Goal: Task Accomplishment & Management: Manage account settings

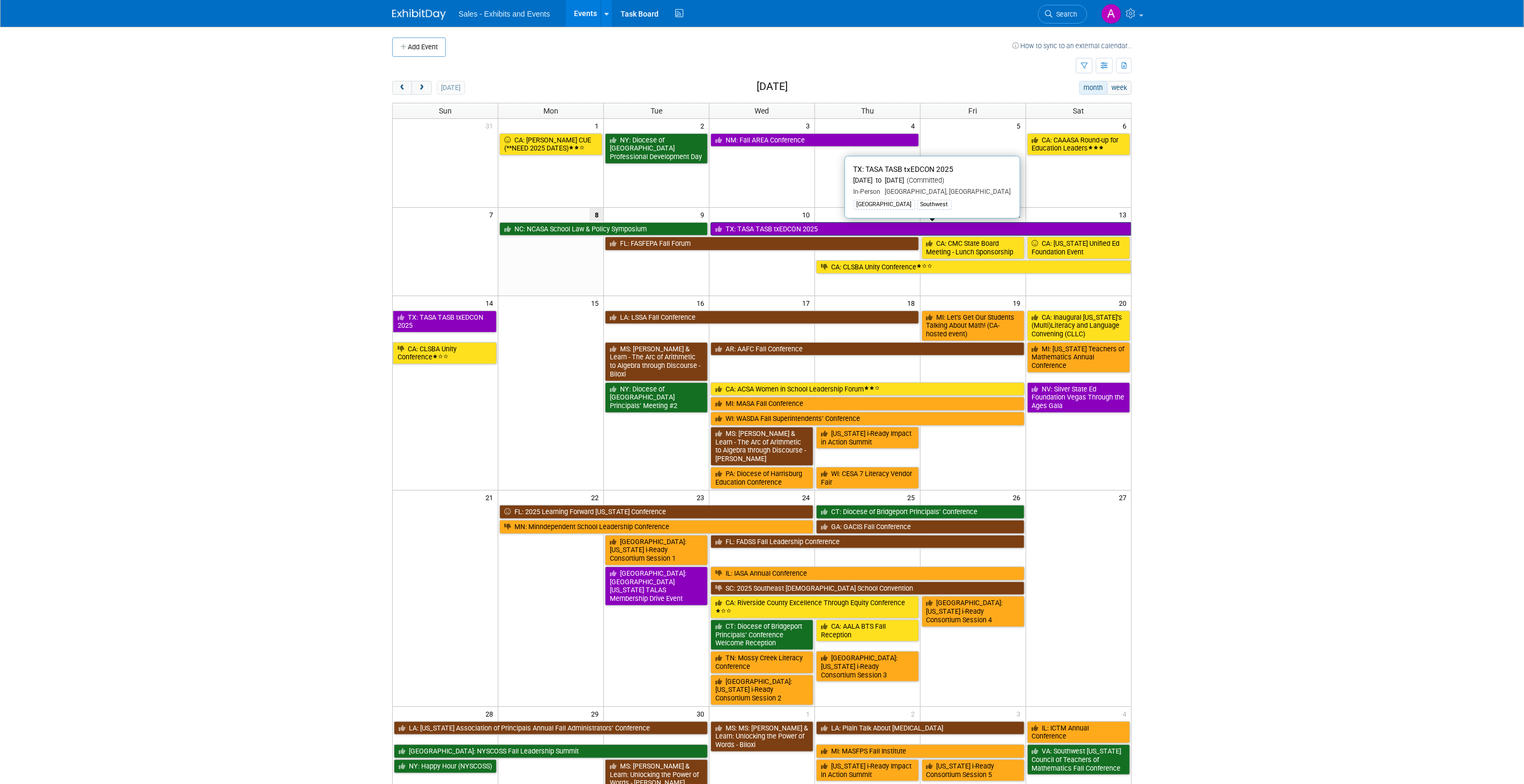
click at [747, 228] on link "TX: TASA TASB txEDCON 2025" at bounding box center [921, 229] width 421 height 14
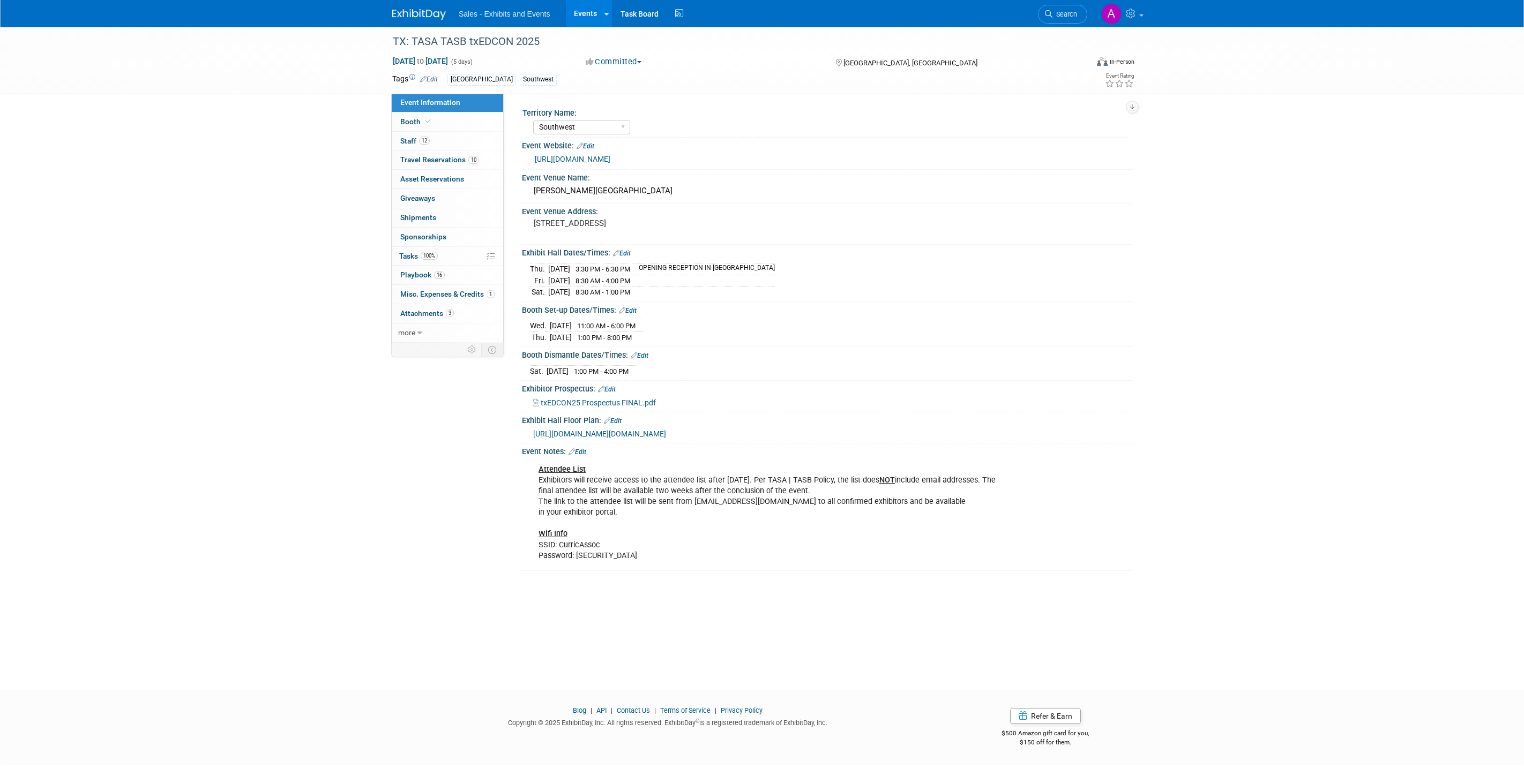
select select "Southwest"
click at [455, 105] on span "Event Information" at bounding box center [430, 102] width 60 height 9
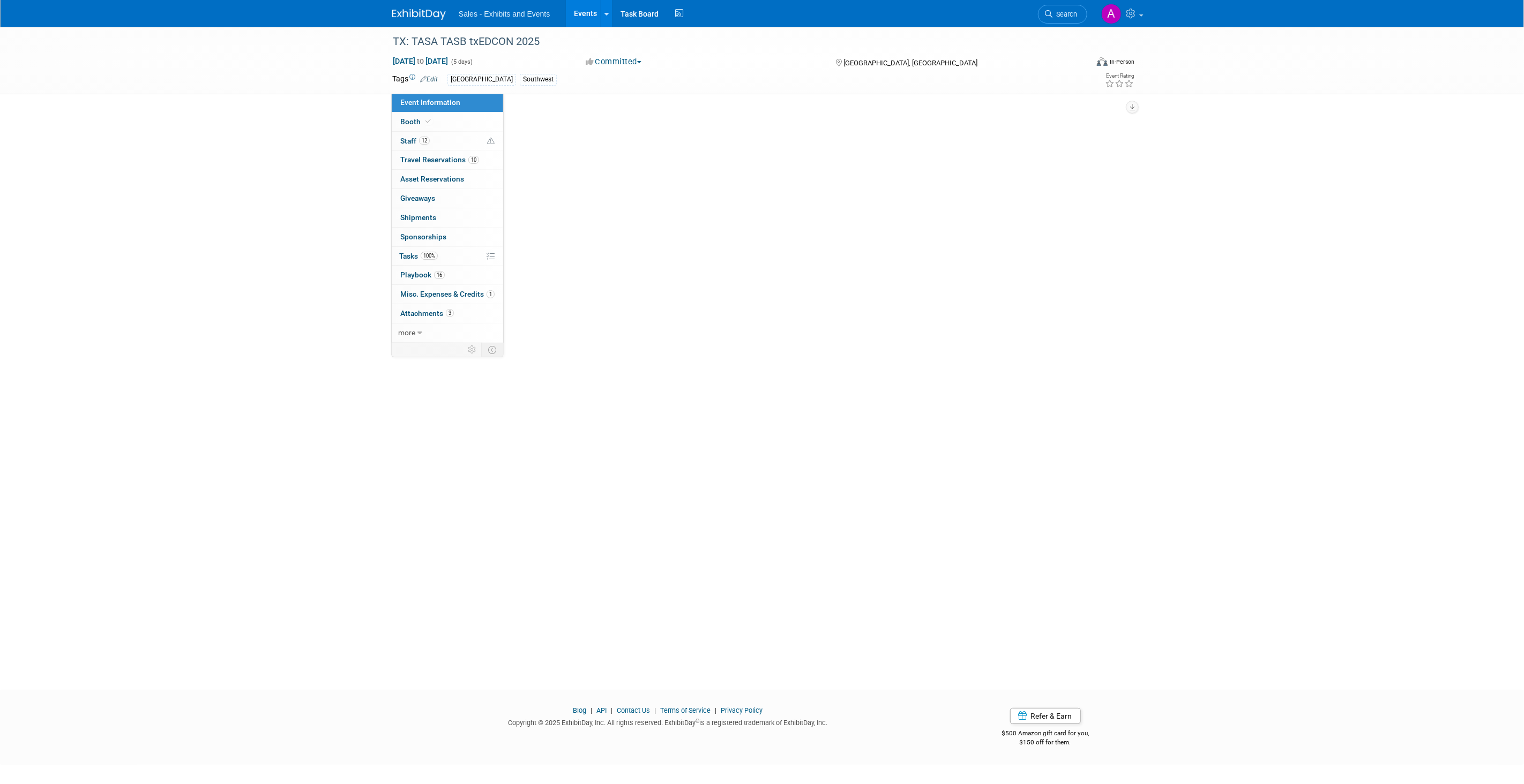
select select "Southwest"
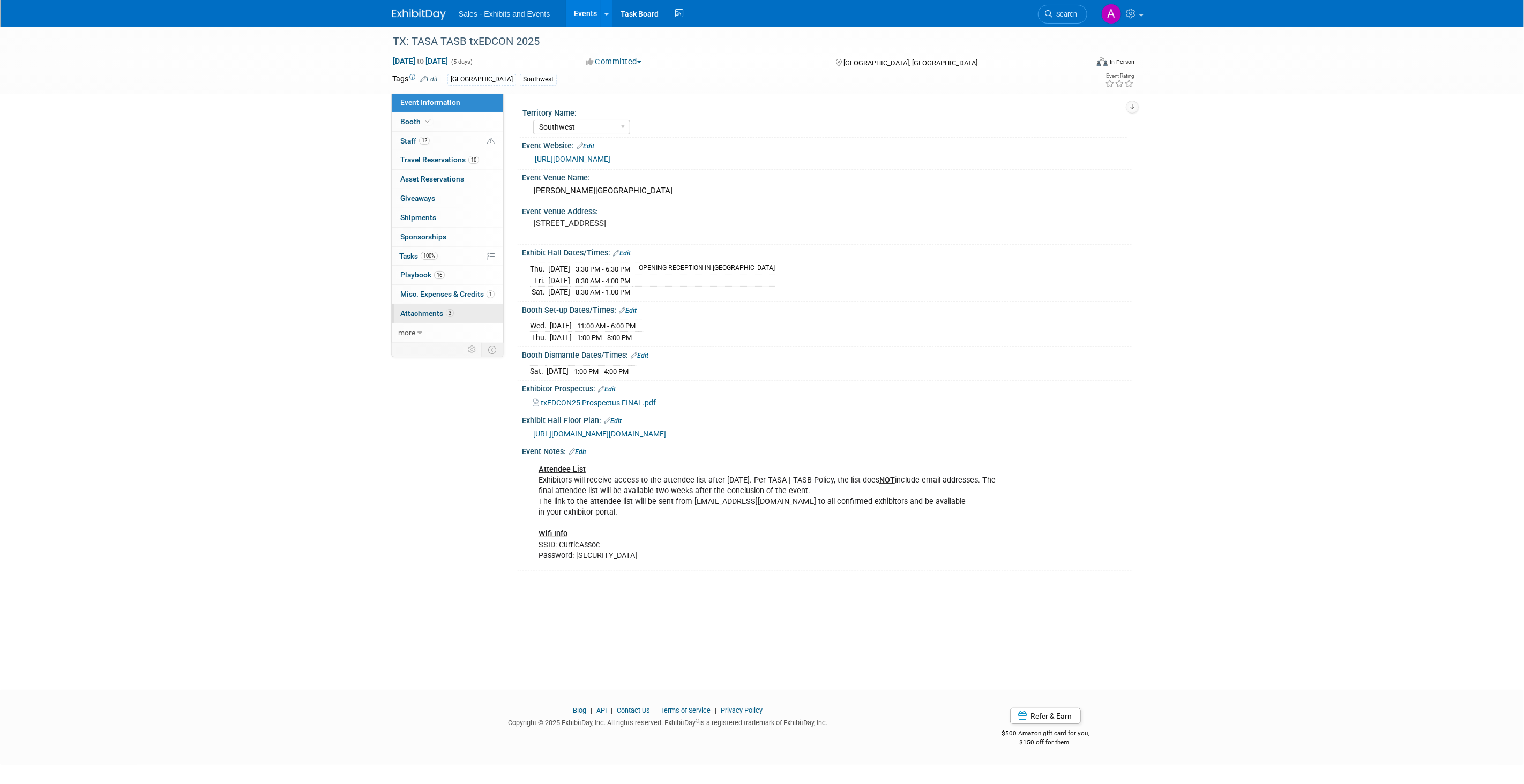
click at [436, 313] on span "Attachments 3" at bounding box center [427, 313] width 53 height 9
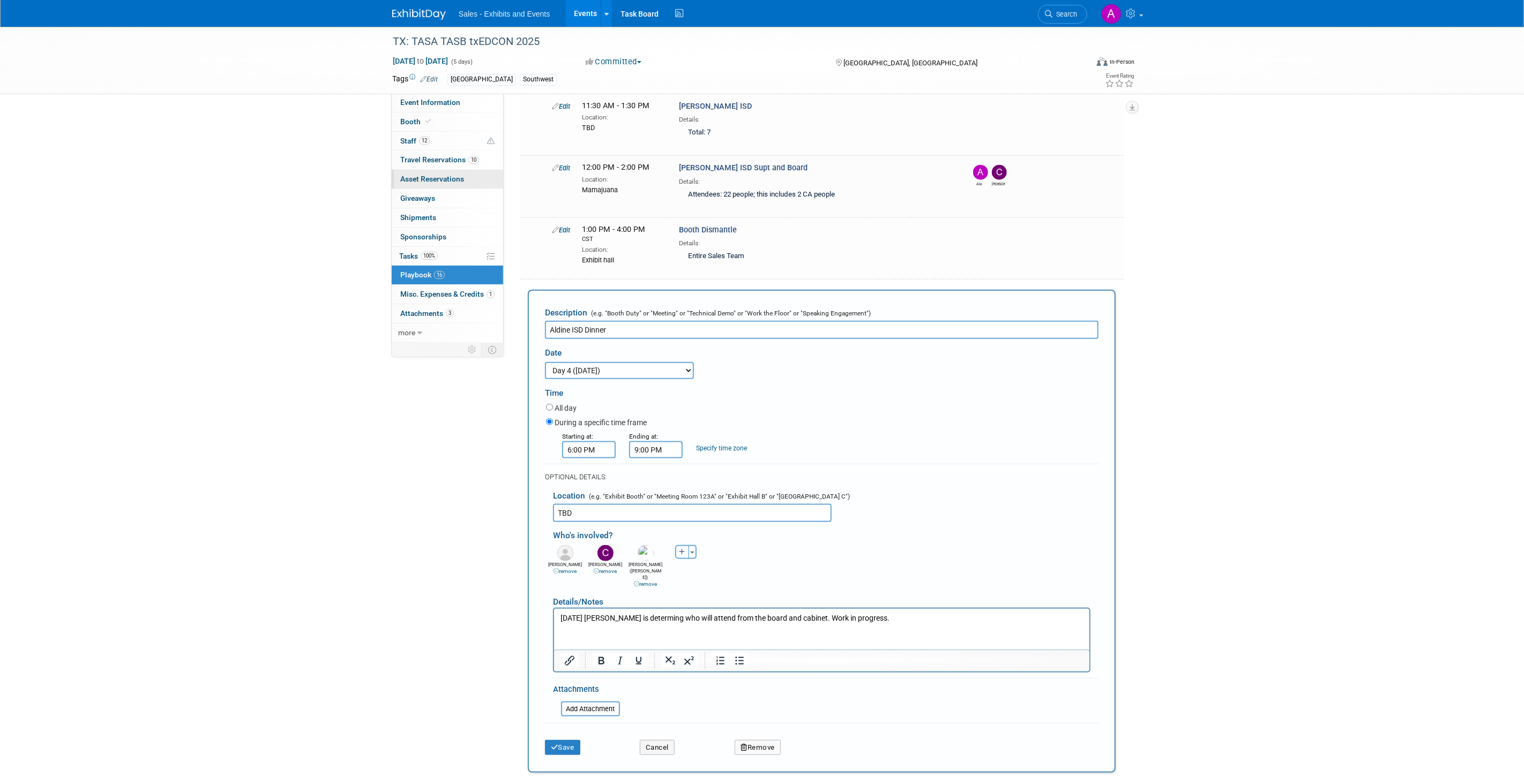
scroll to position [815, 0]
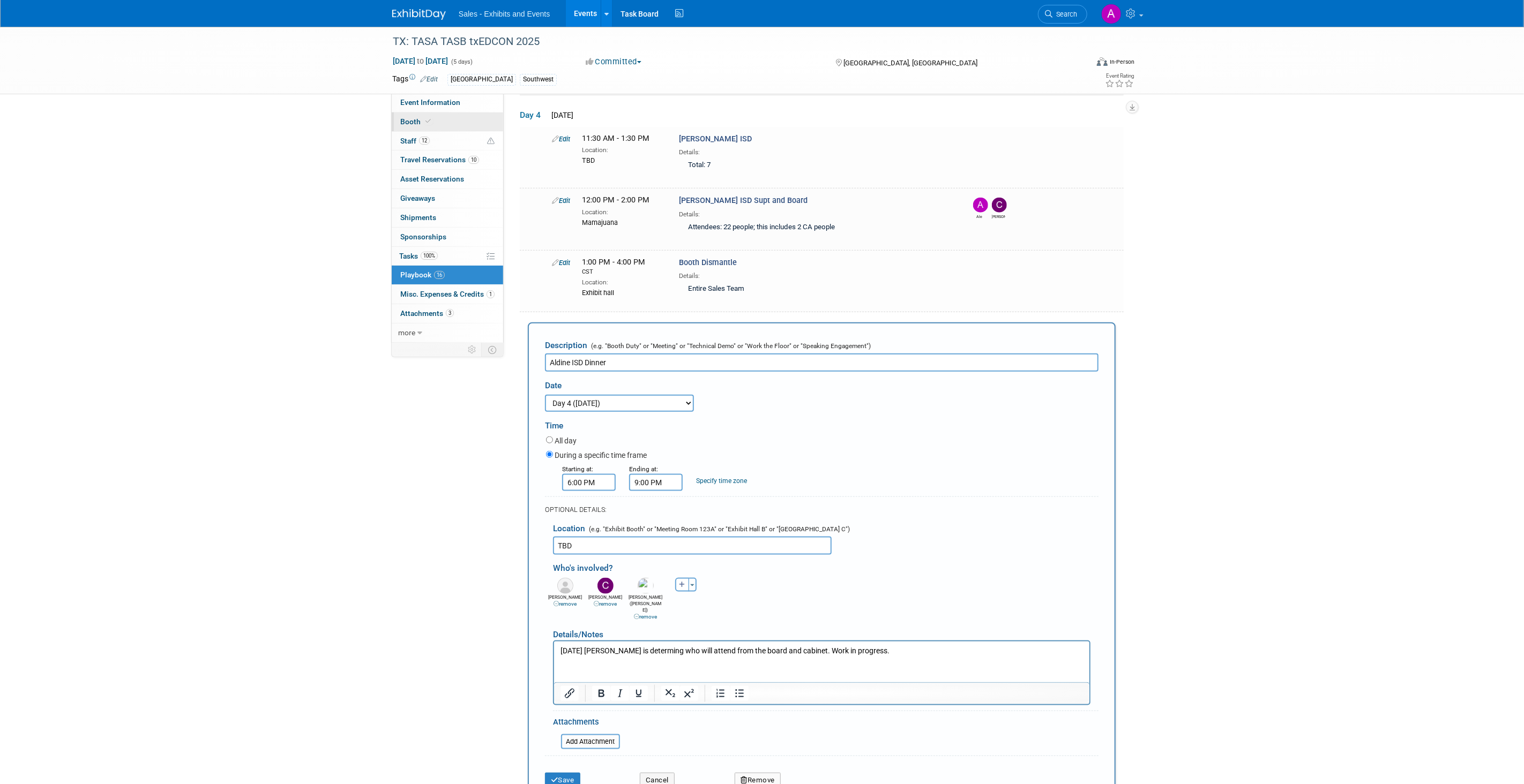
click at [436, 114] on link "Booth" at bounding box center [447, 122] width 111 height 19
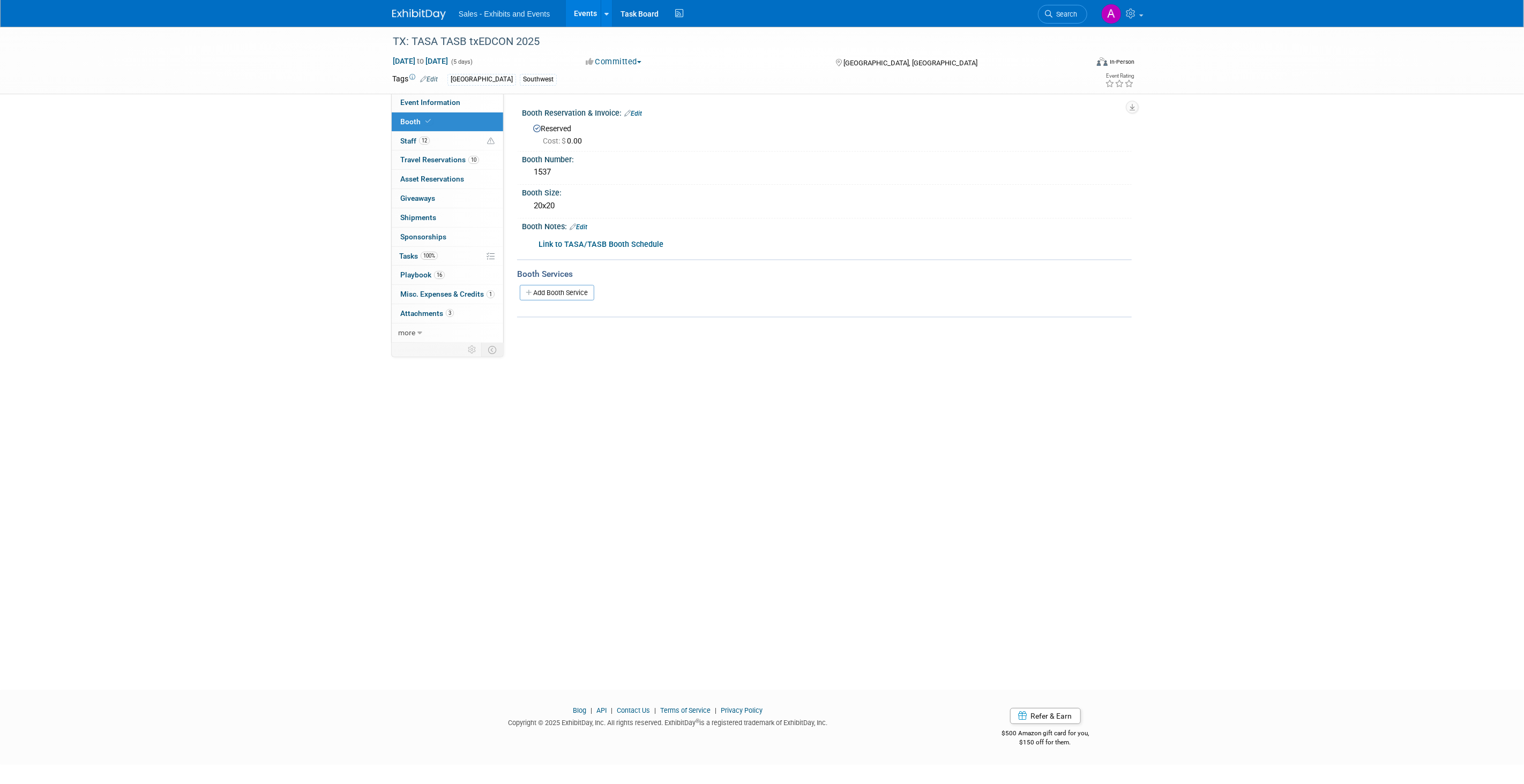
click at [645, 240] on b "Link to TASA/TASB Booth Schedule" at bounding box center [600, 244] width 125 height 9
click at [453, 99] on span "Event Information" at bounding box center [430, 102] width 60 height 9
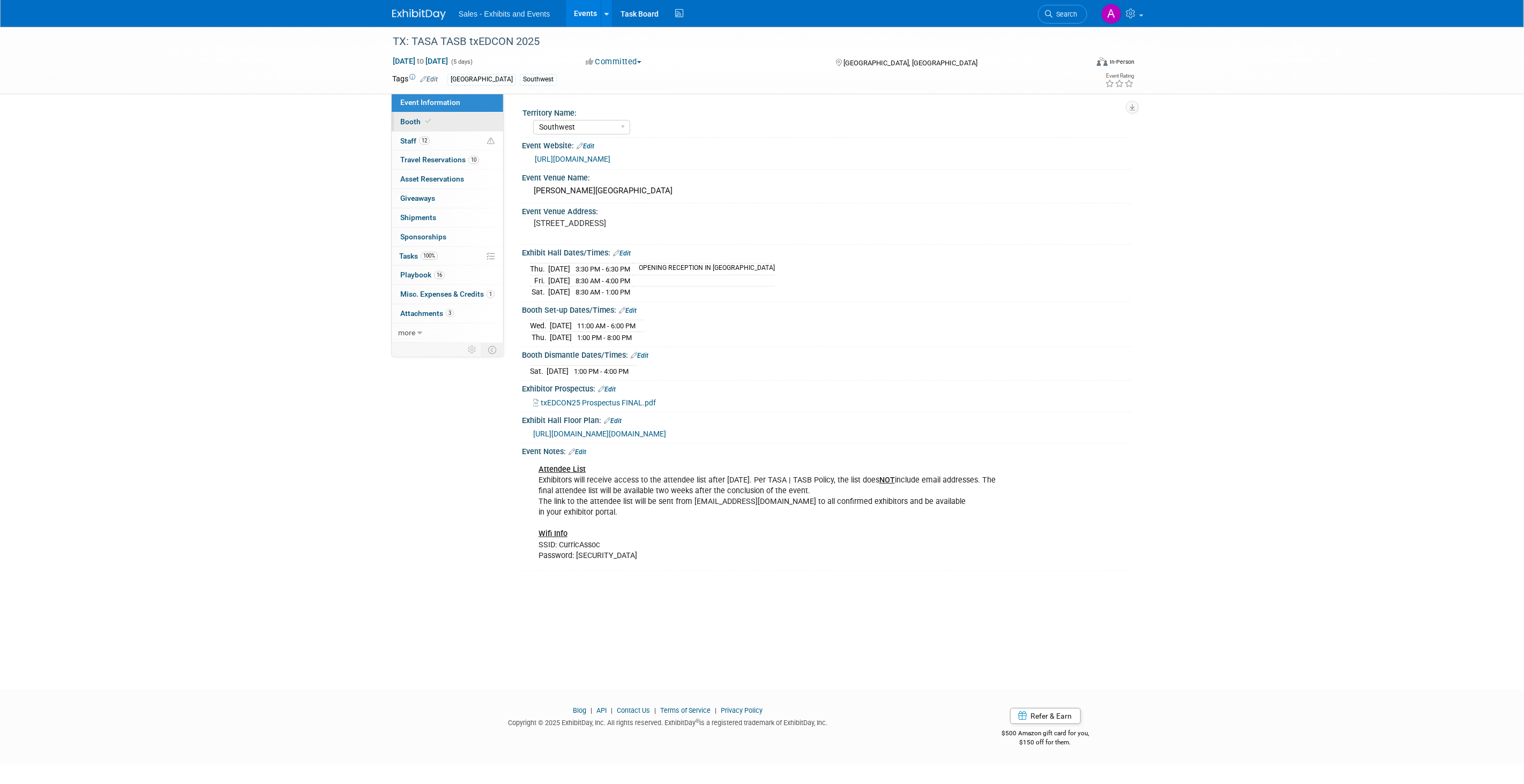
click at [441, 124] on link "Booth" at bounding box center [447, 122] width 111 height 19
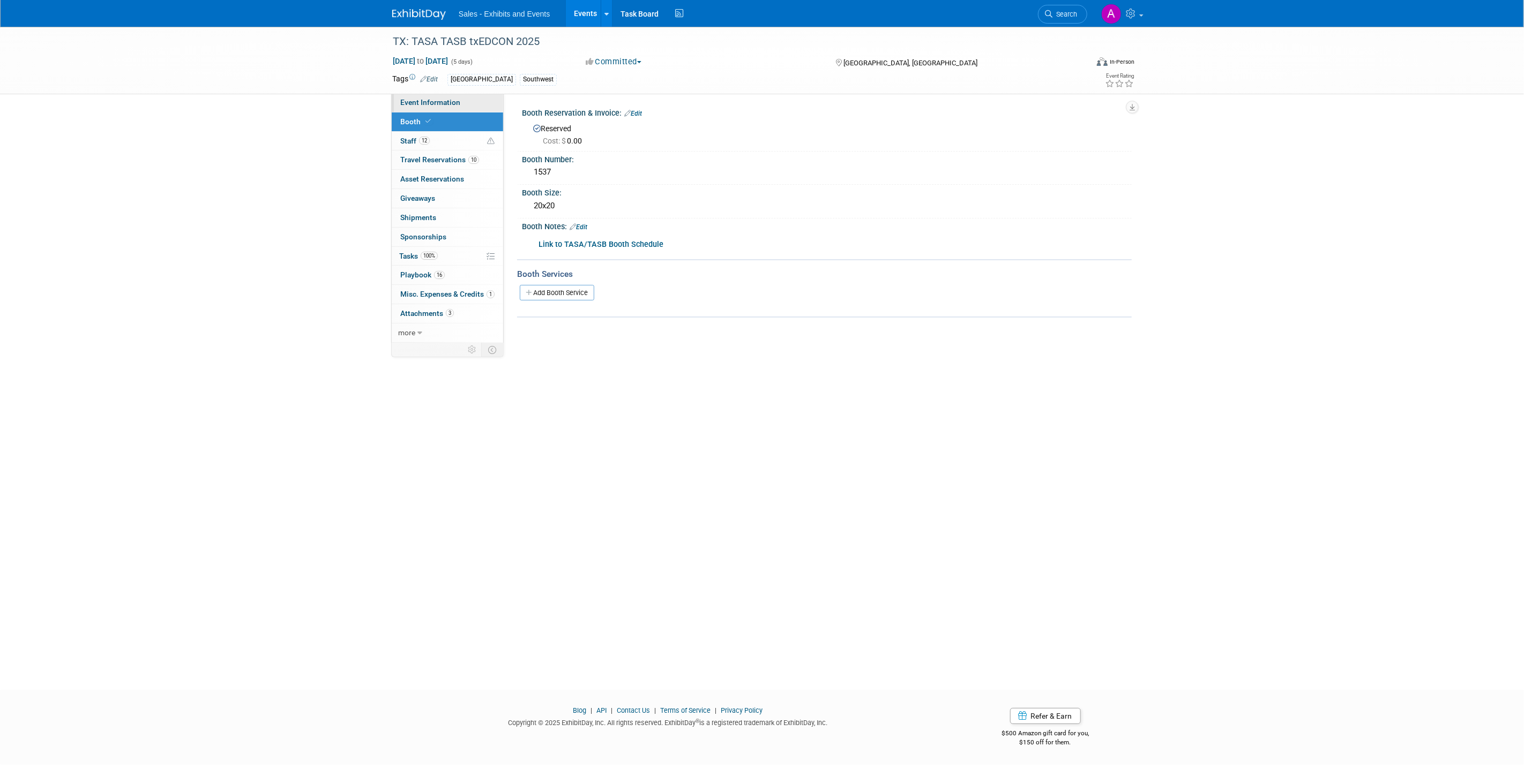
click at [453, 101] on span "Event Information" at bounding box center [430, 102] width 60 height 9
select select "Southwest"
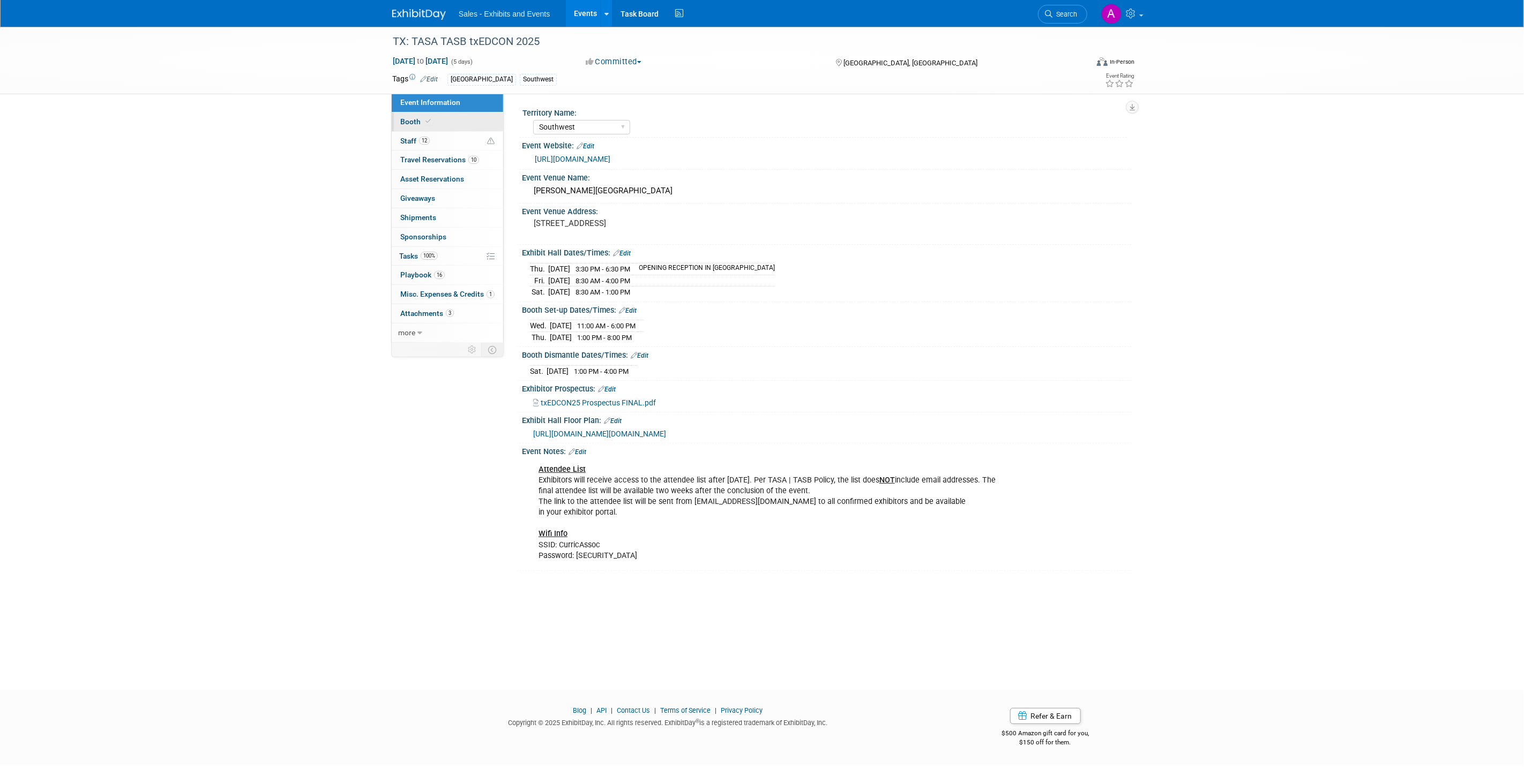
click at [439, 119] on link "Booth" at bounding box center [447, 122] width 111 height 19
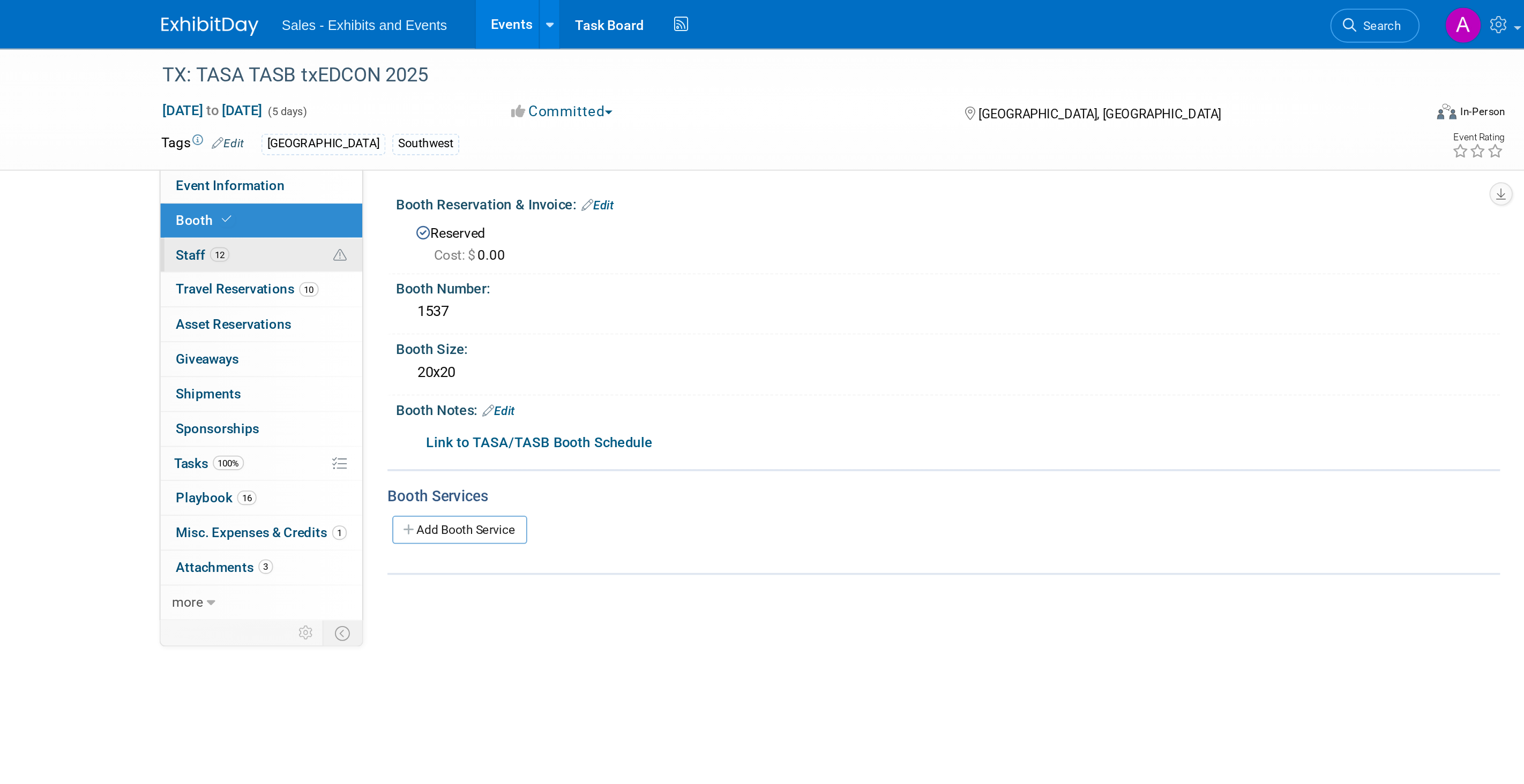
click at [417, 137] on span "Staff 12" at bounding box center [415, 141] width 30 height 9
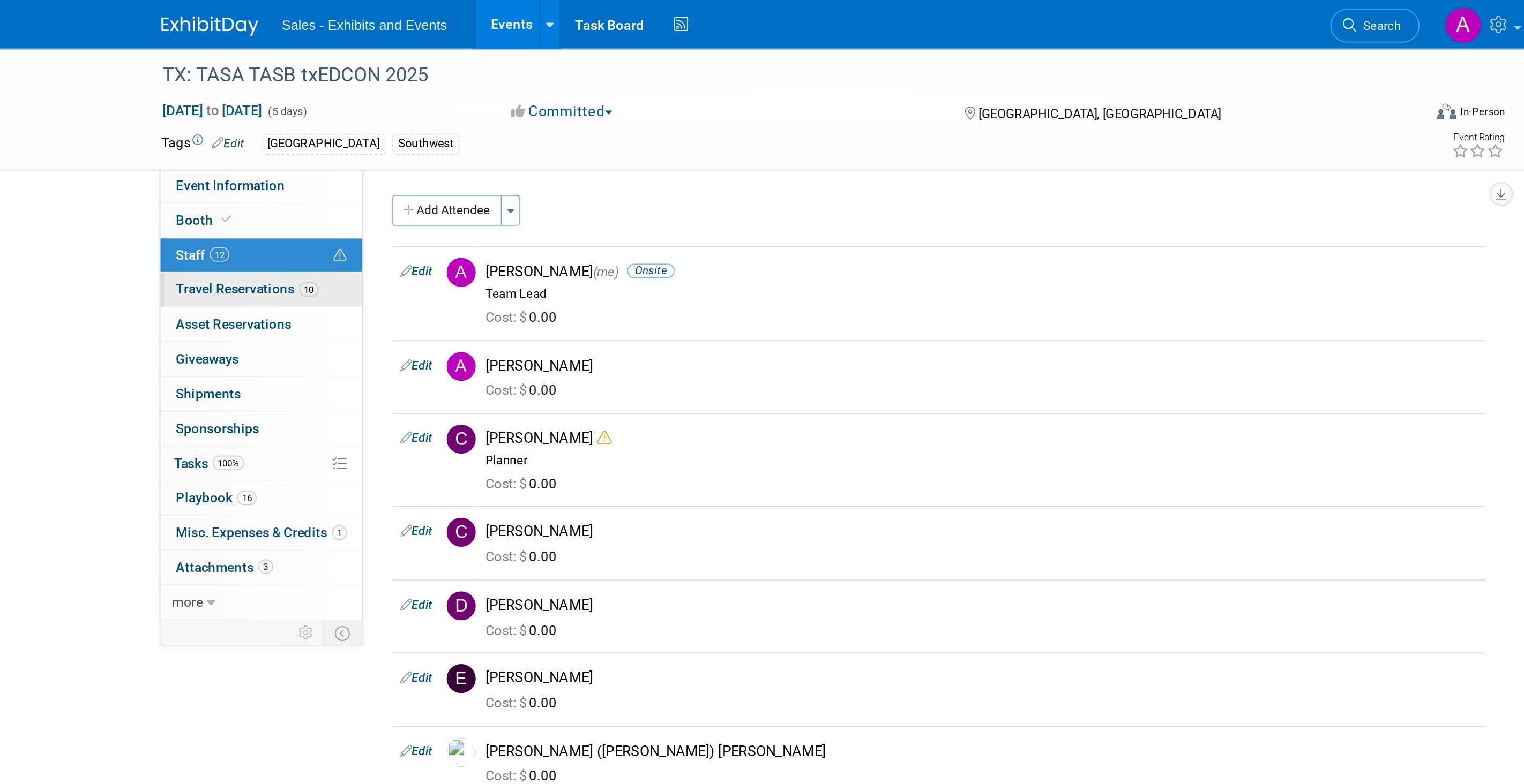
click at [432, 160] on span "Travel Reservations 10" at bounding box center [440, 160] width 79 height 9
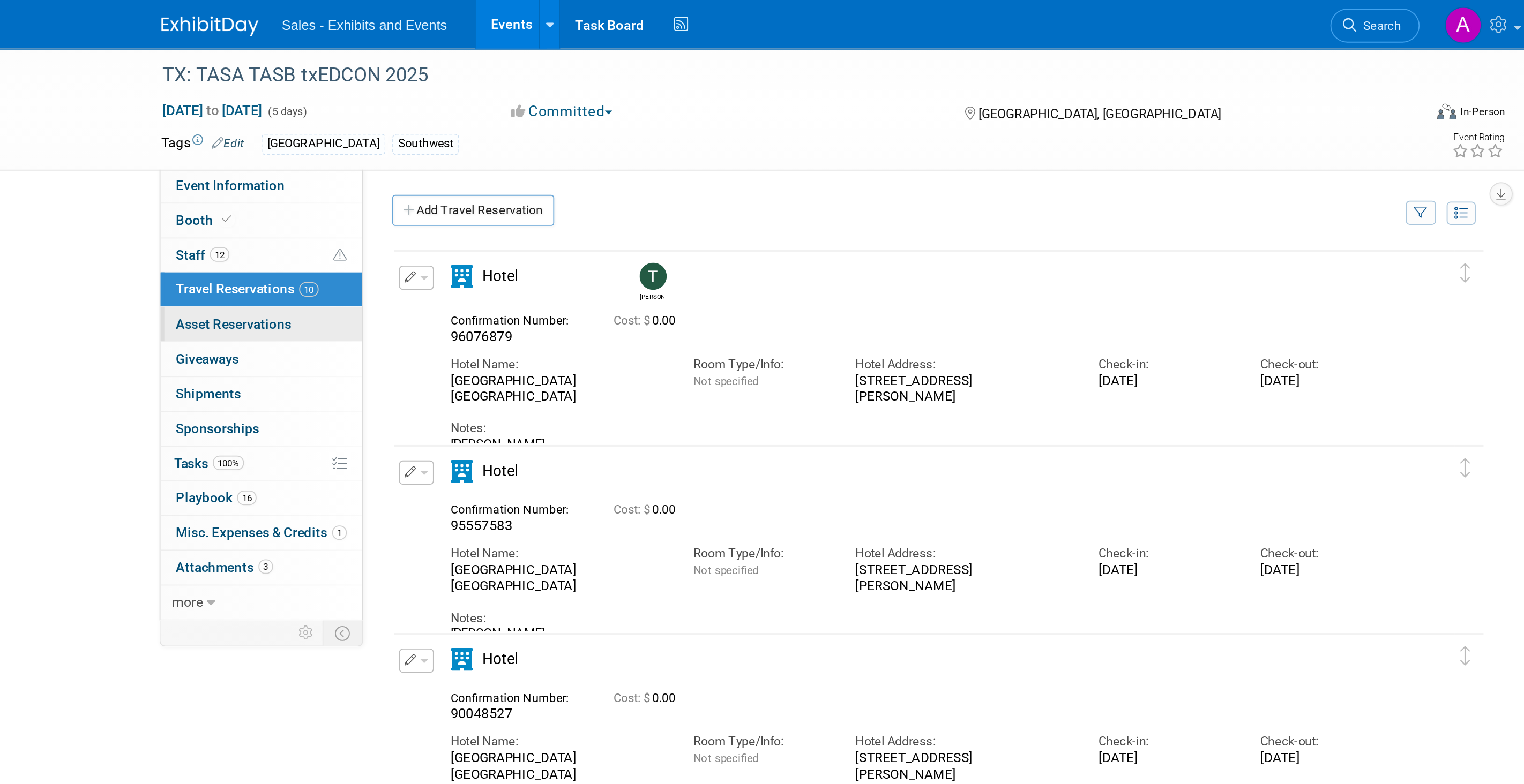
click at [434, 175] on link "0 Asset Reservations 0" at bounding box center [447, 179] width 111 height 19
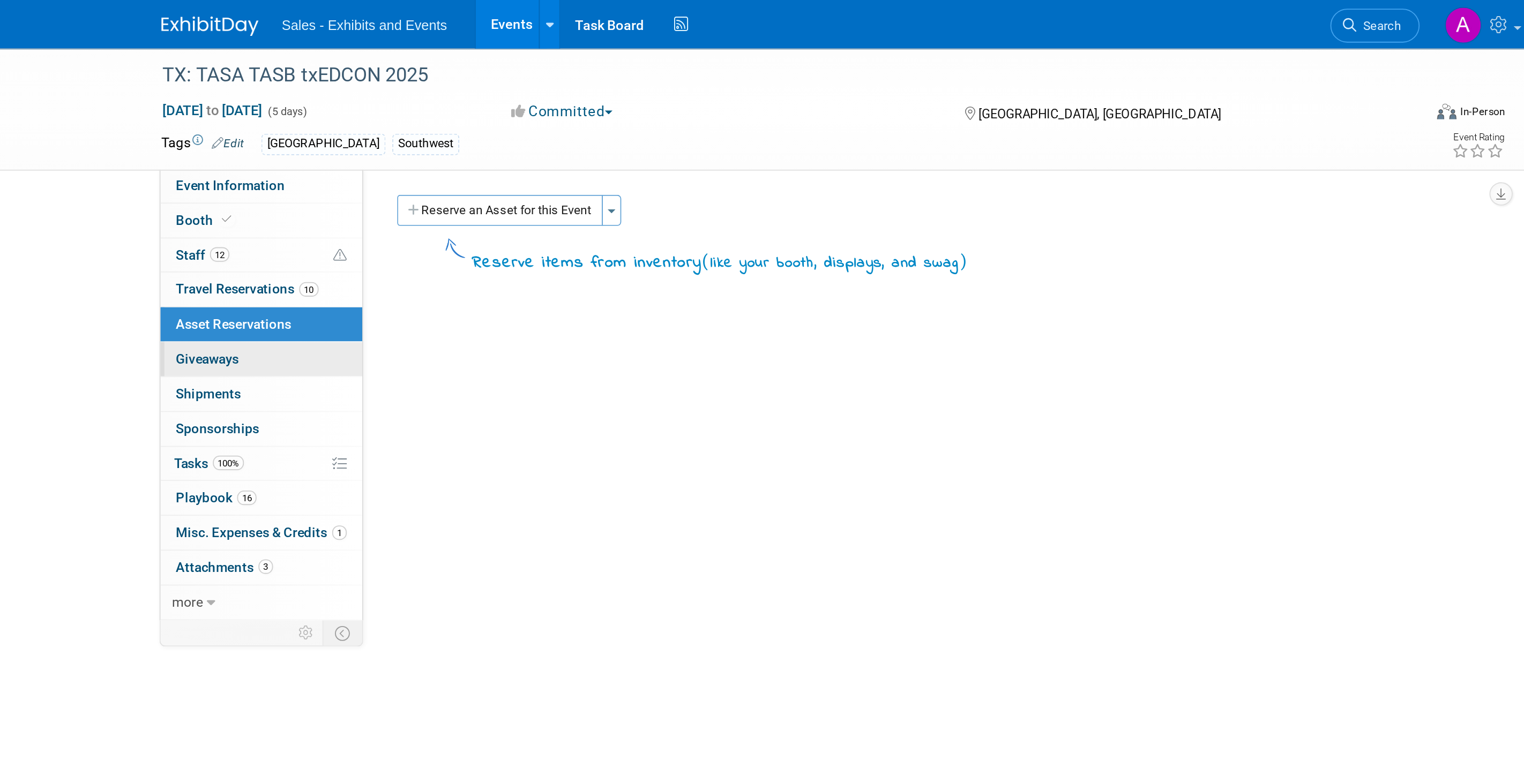
click at [426, 196] on span "Giveaways 0" at bounding box center [417, 198] width 35 height 9
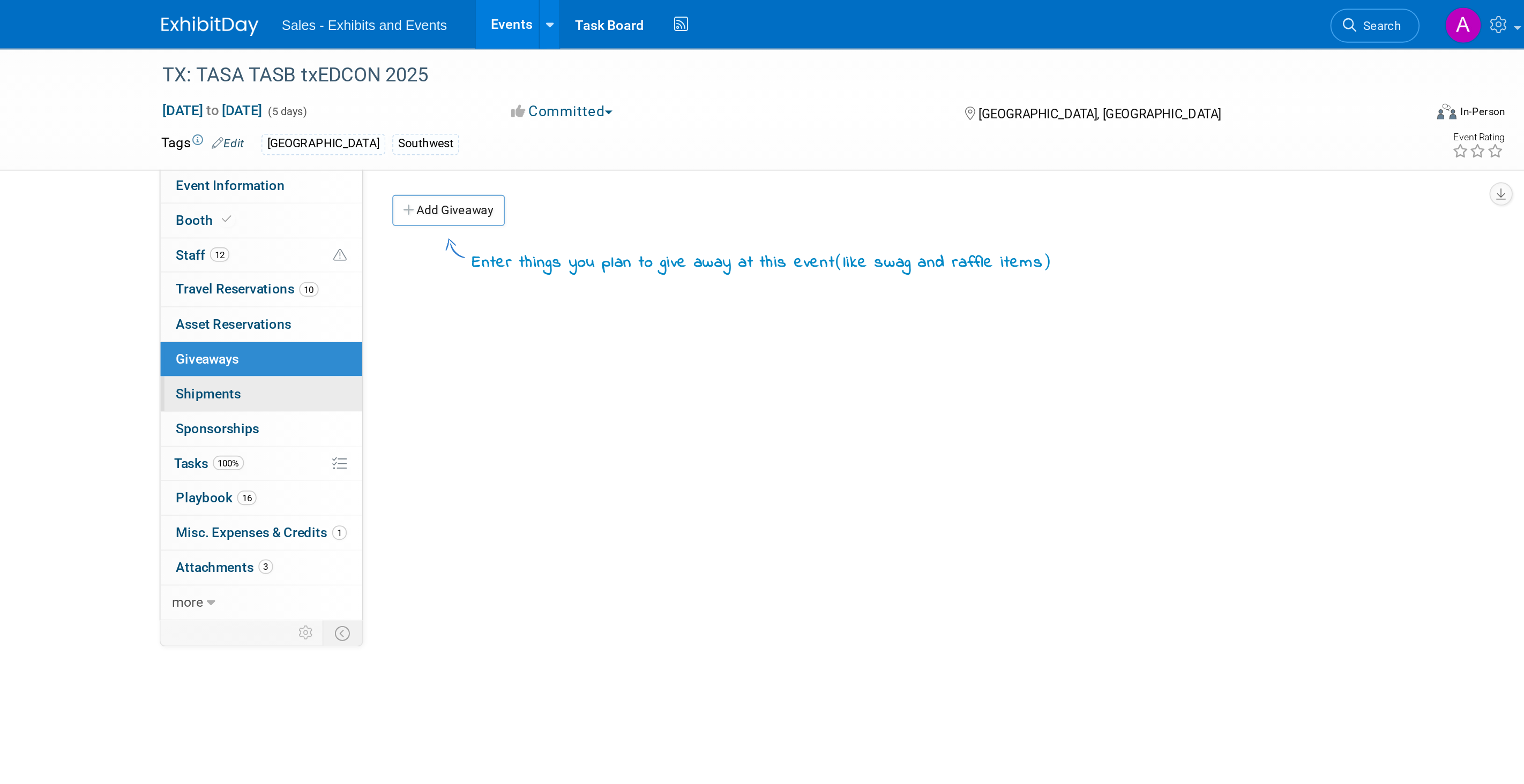
click at [424, 218] on span "Shipments 0" at bounding box center [418, 218] width 36 height 9
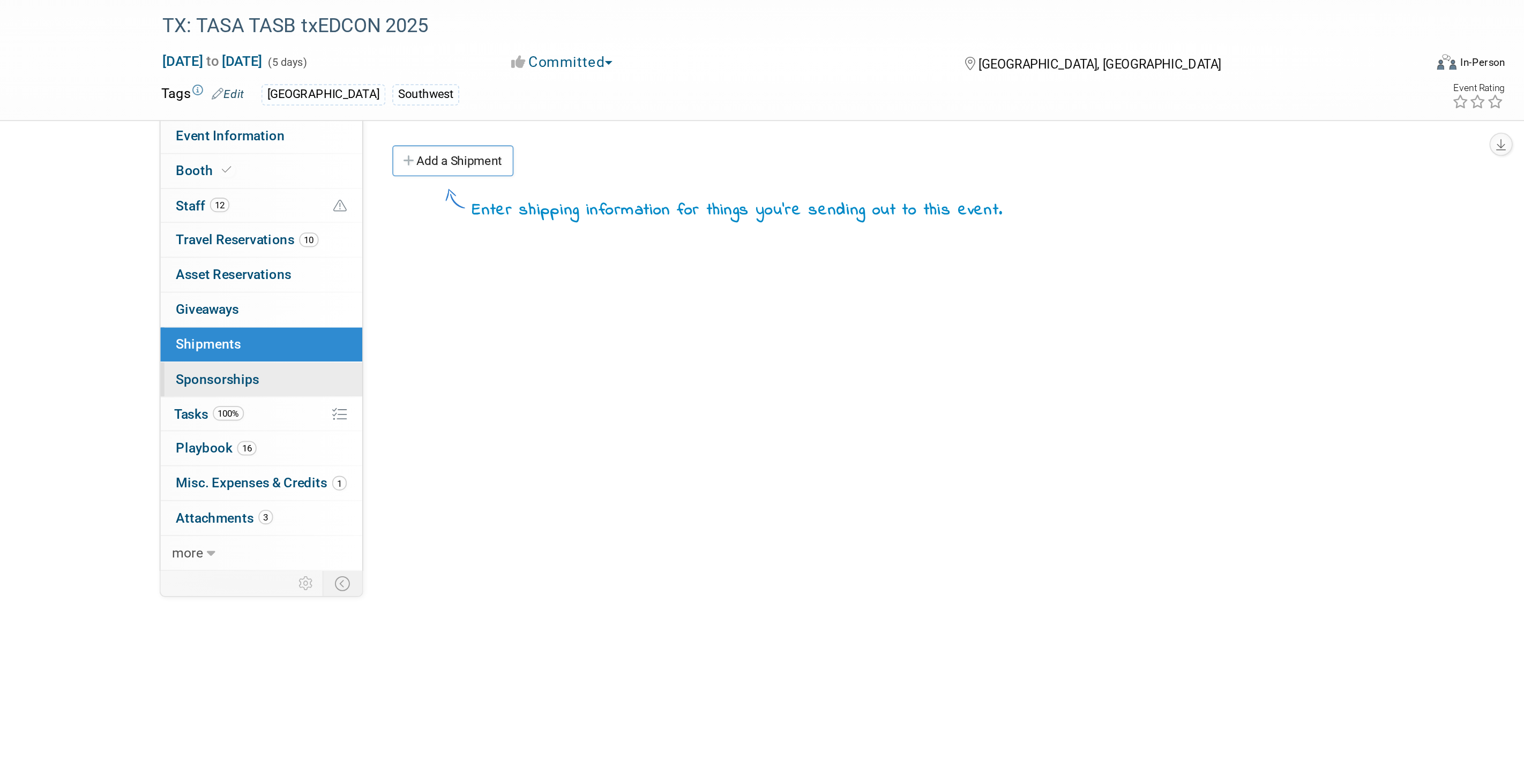
click at [425, 238] on span "Sponsorships 0" at bounding box center [423, 237] width 46 height 9
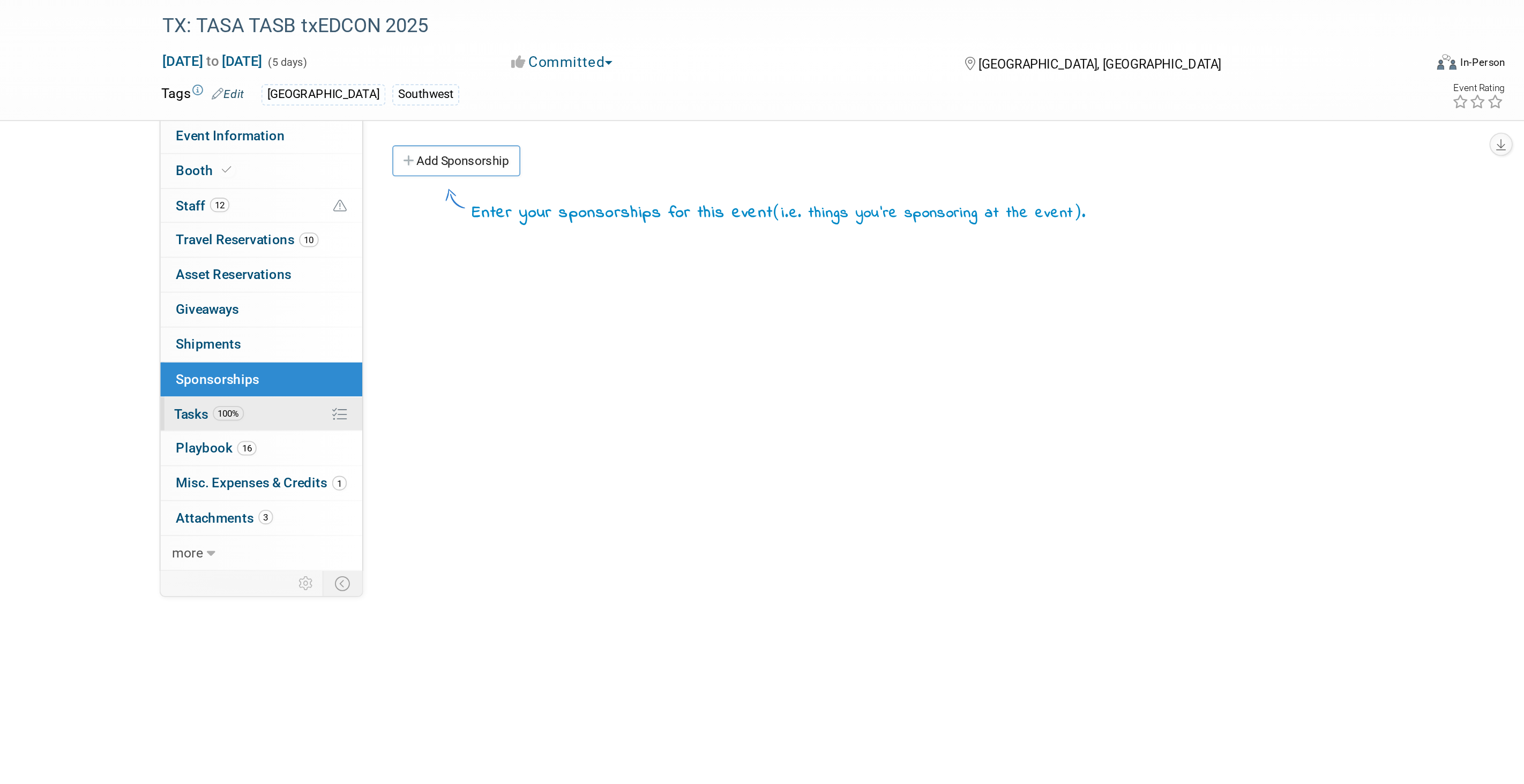
click at [413, 254] on span "Tasks 100%" at bounding box center [418, 255] width 39 height 9
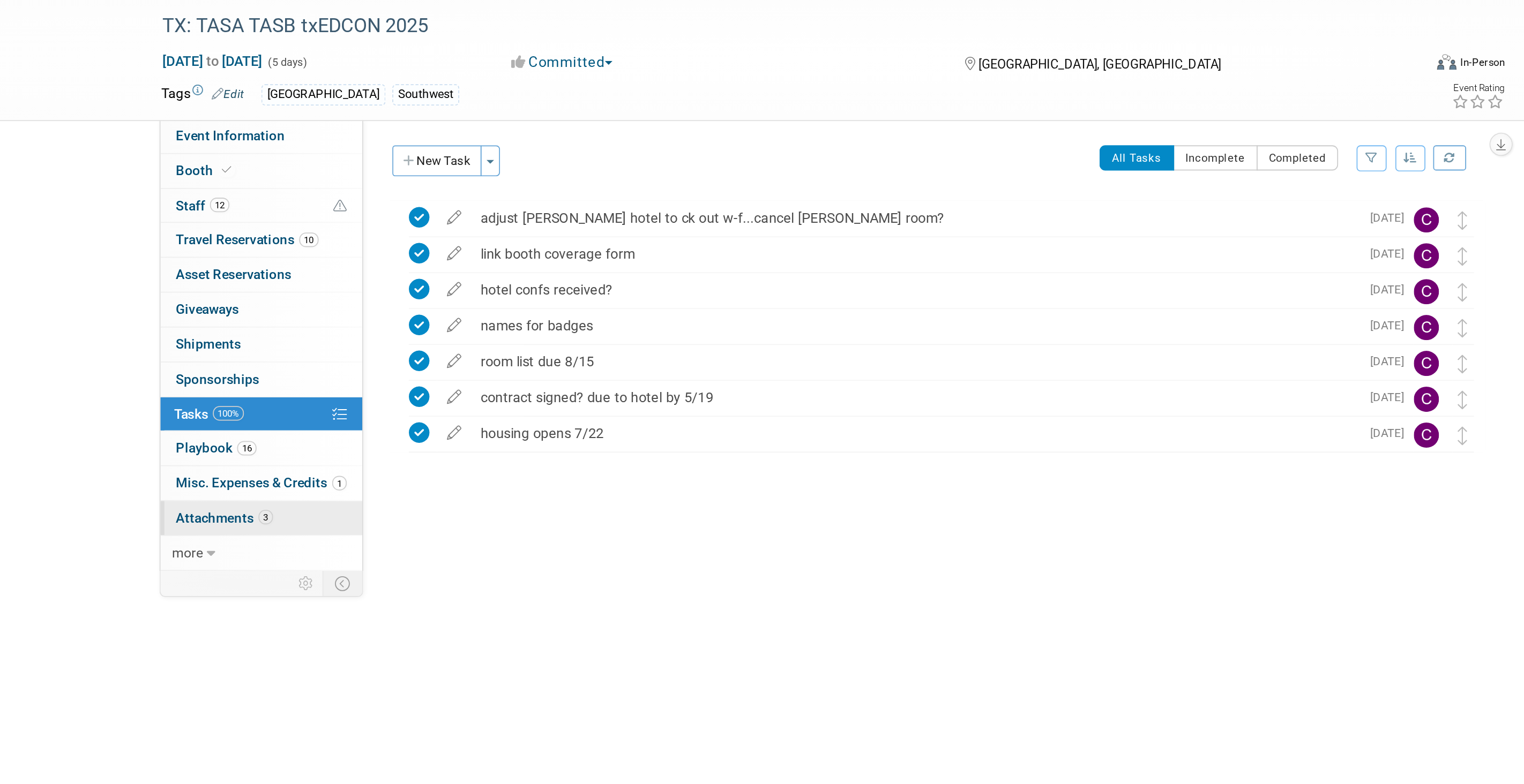
click at [423, 311] on span "Attachments 3" at bounding box center [427, 313] width 53 height 9
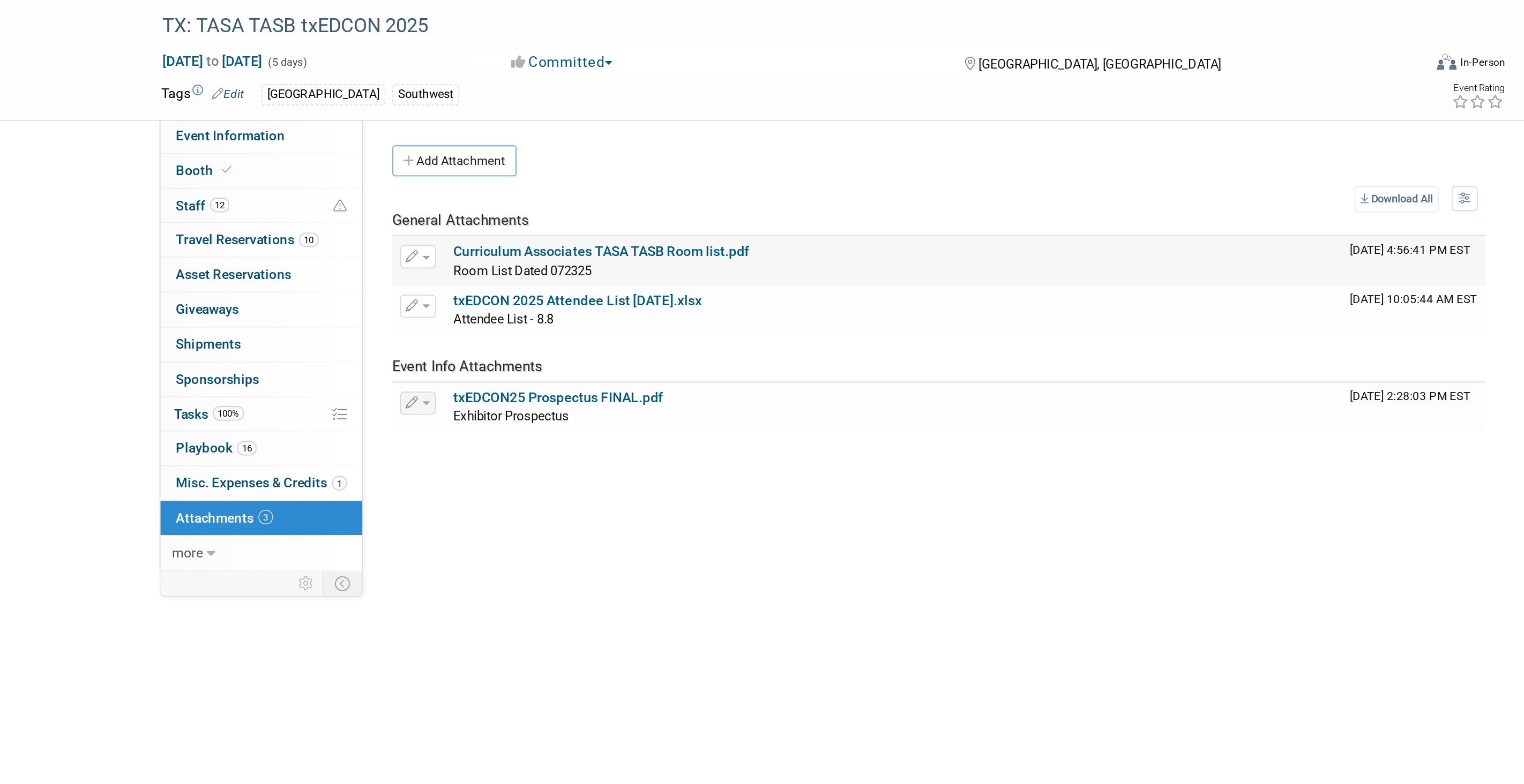
click at [650, 165] on link "Curriculum Associates TASA TASB Room list.pdf" at bounding box center [635, 166] width 164 height 9
click at [413, 337] on span "more" at bounding box center [406, 333] width 17 height 9
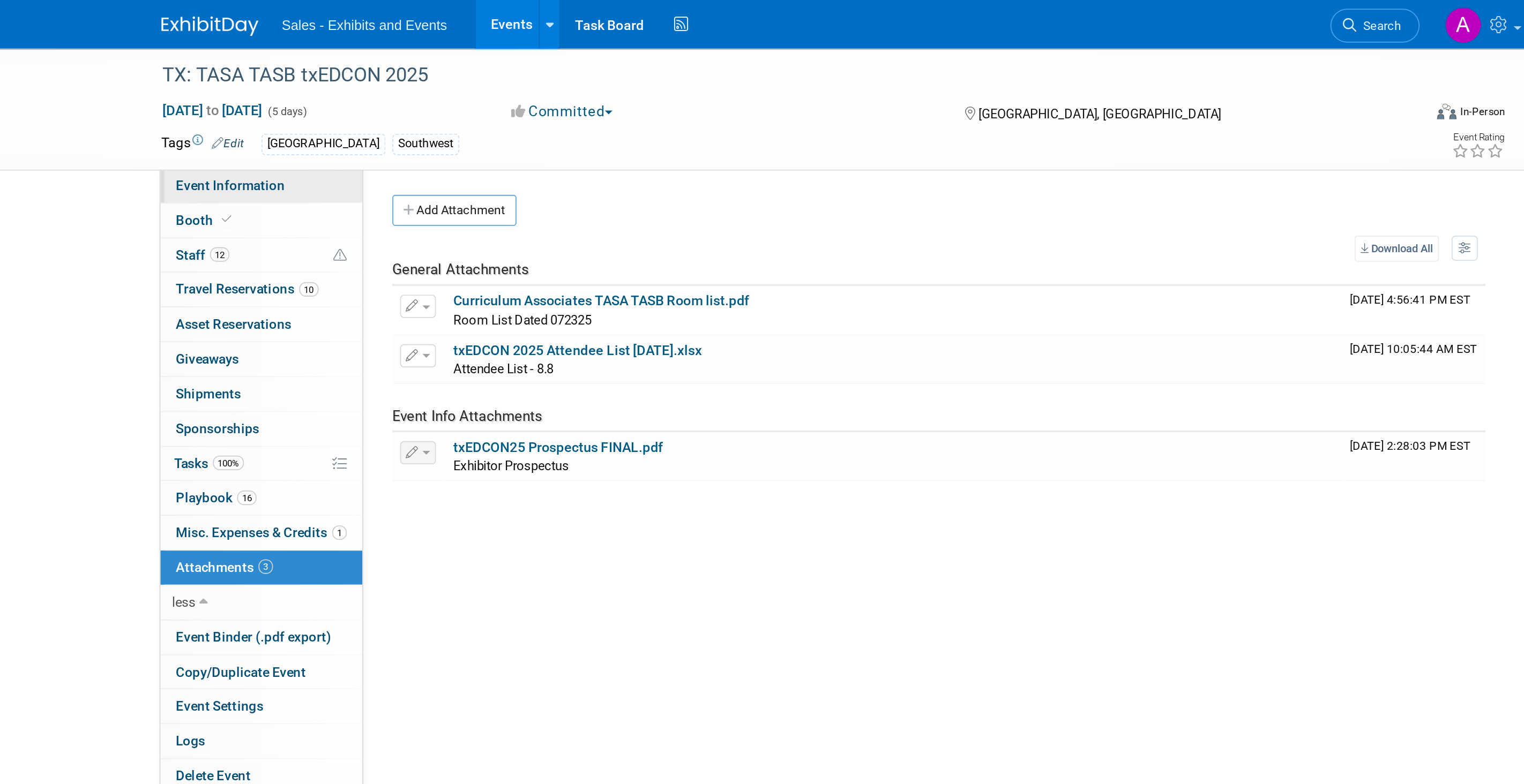
click at [453, 99] on span "Event Information" at bounding box center [430, 102] width 60 height 9
select select "Southwest"
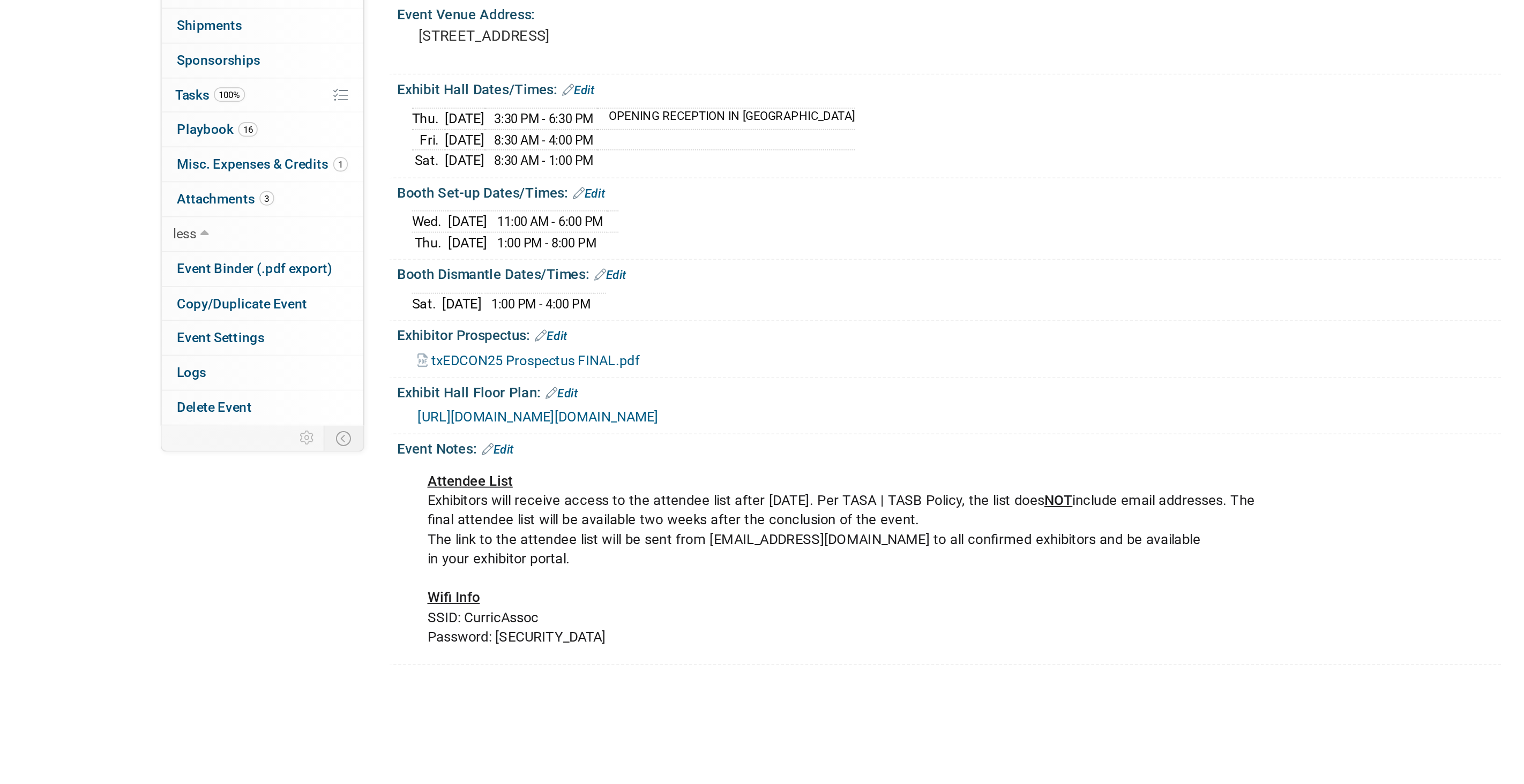
click at [585, 450] on link "Edit" at bounding box center [577, 452] width 18 height 7
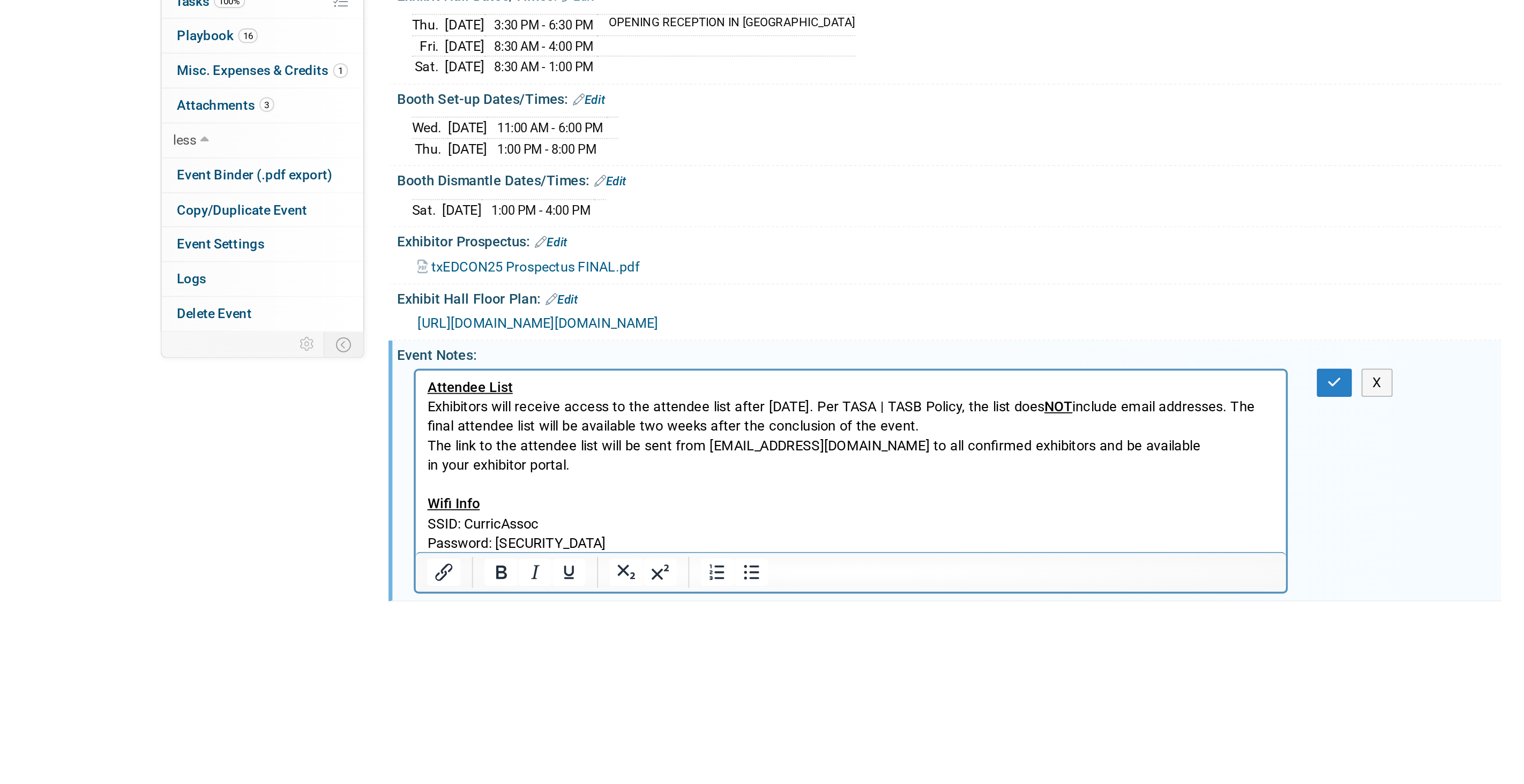
click at [506, 465] on p "Attendee List Exhibitors will receive access to the attendee list after [DATE].…" at bounding box center [655, 423] width 468 height 97
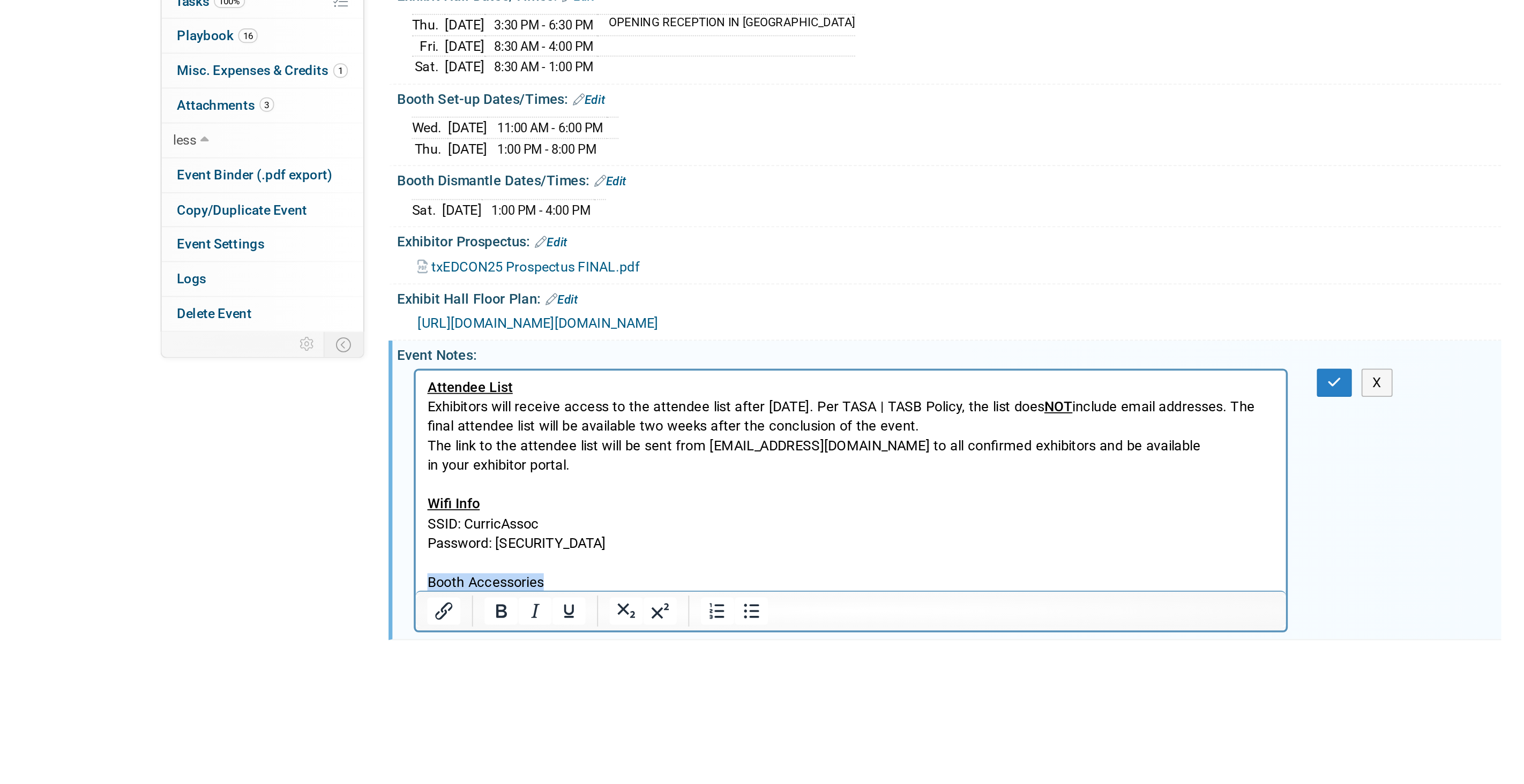
drag, startPoint x: 490, startPoint y: 487, endPoint x: 423, endPoint y: 487, distance: 67.0
click at [423, 487] on p "Booth Accessories" at bounding box center [655, 487] width 468 height 10
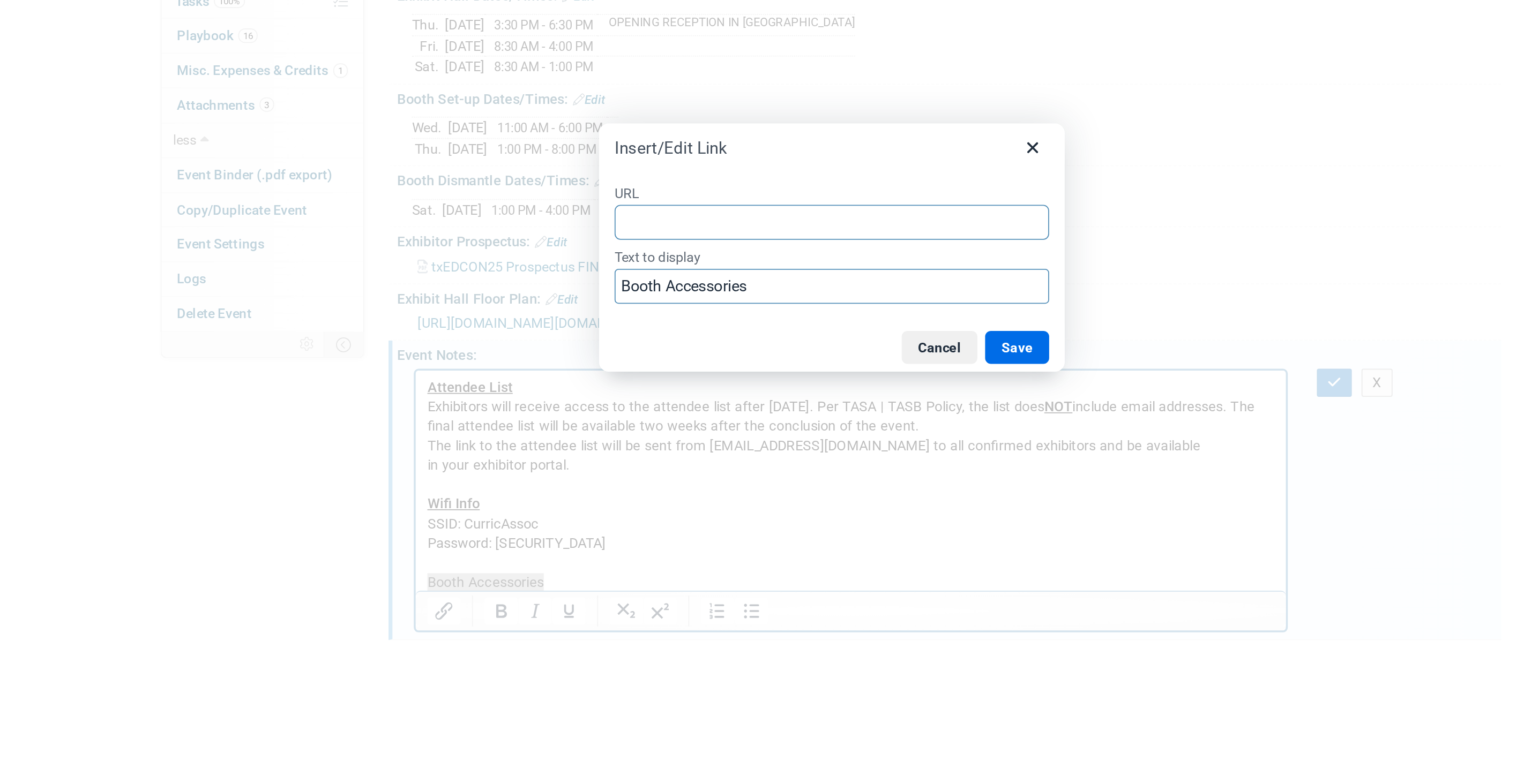
type input "[URL][DOMAIN_NAME]"
click at [858, 451] on button "Save" at bounding box center [865, 447] width 35 height 19
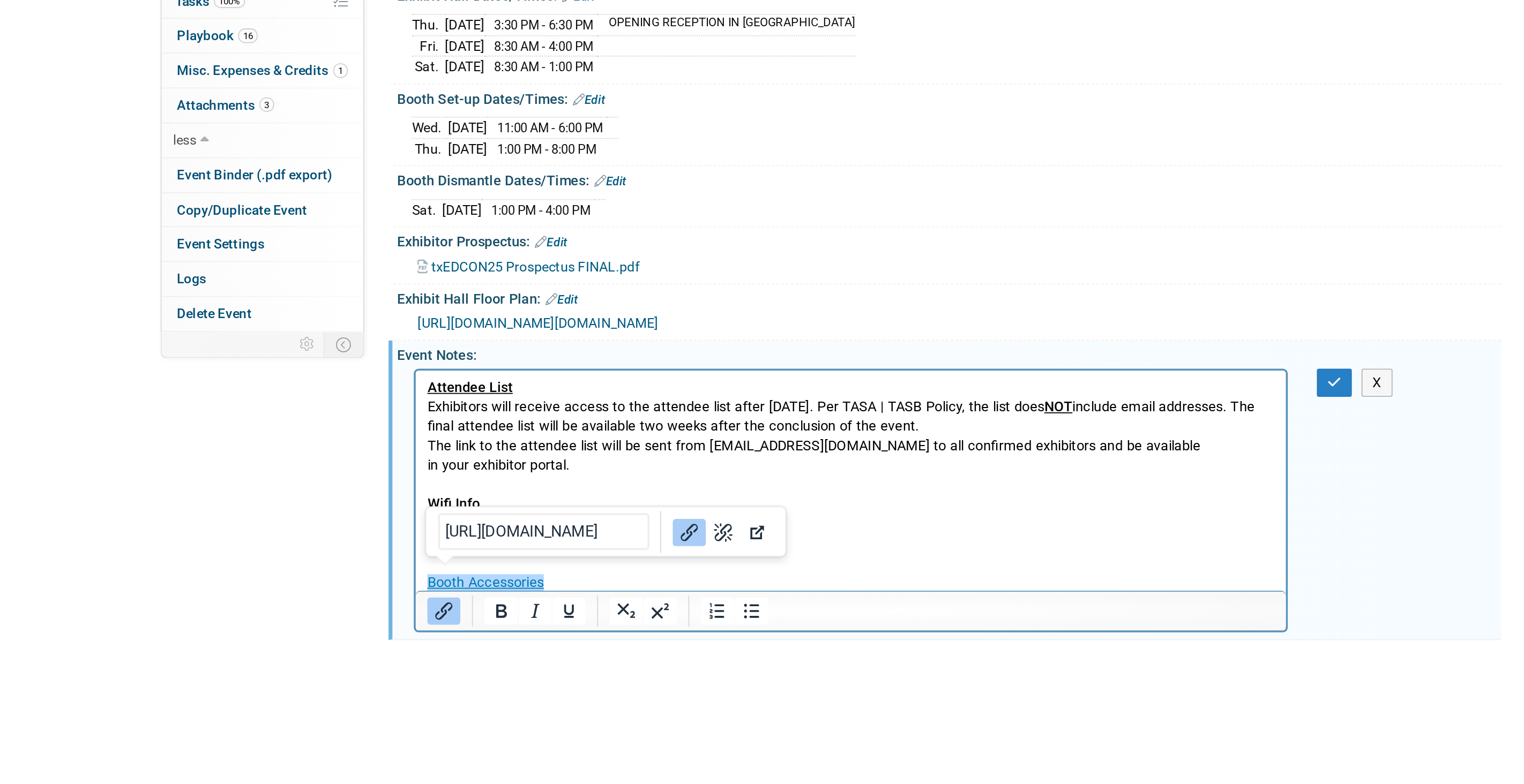
click at [500, 487] on p "Booth Accessories" at bounding box center [655, 487] width 468 height 10
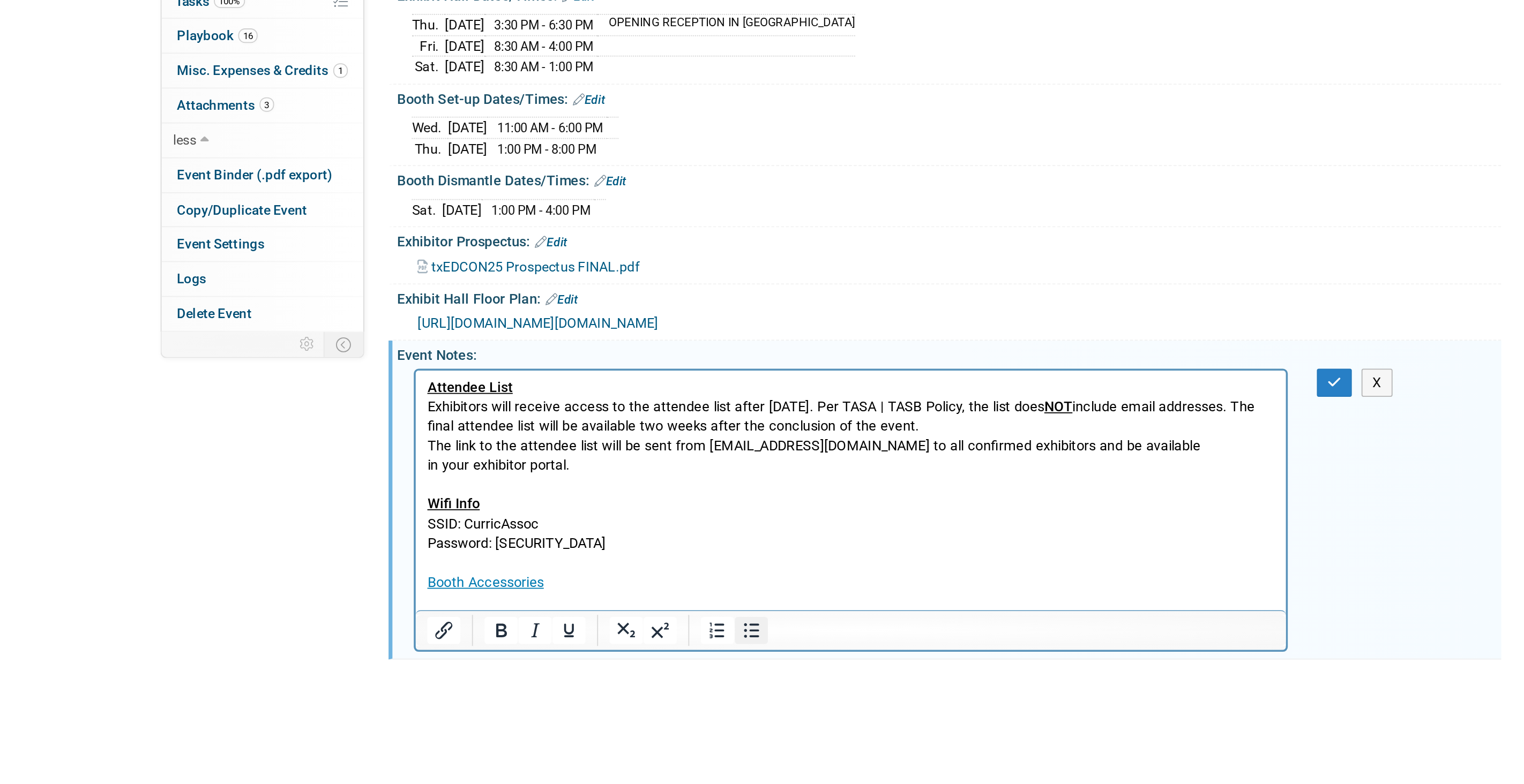
click at [720, 601] on icon "Bullet list" at bounding box center [717, 604] width 13 height 13
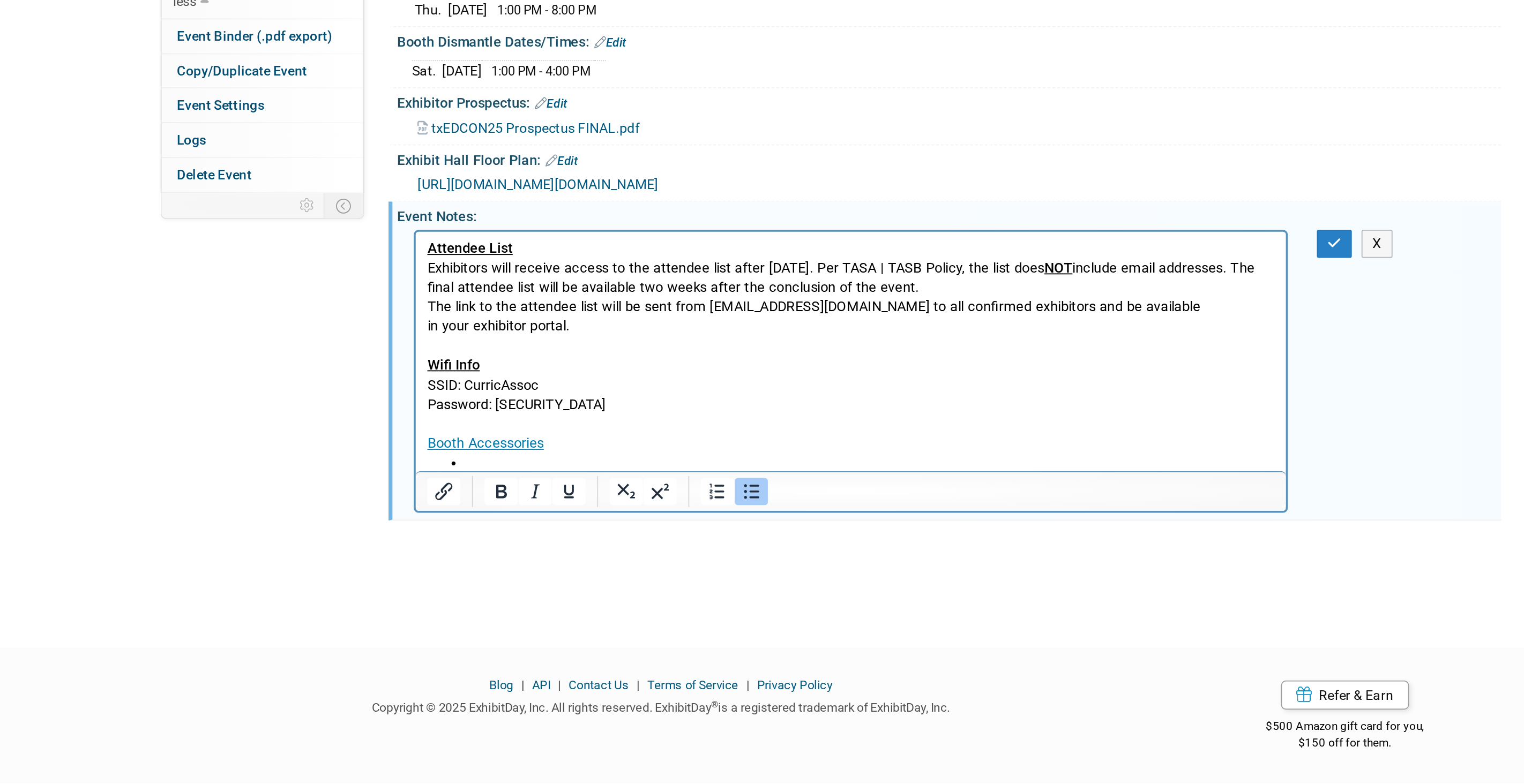
scroll to position [0, 0]
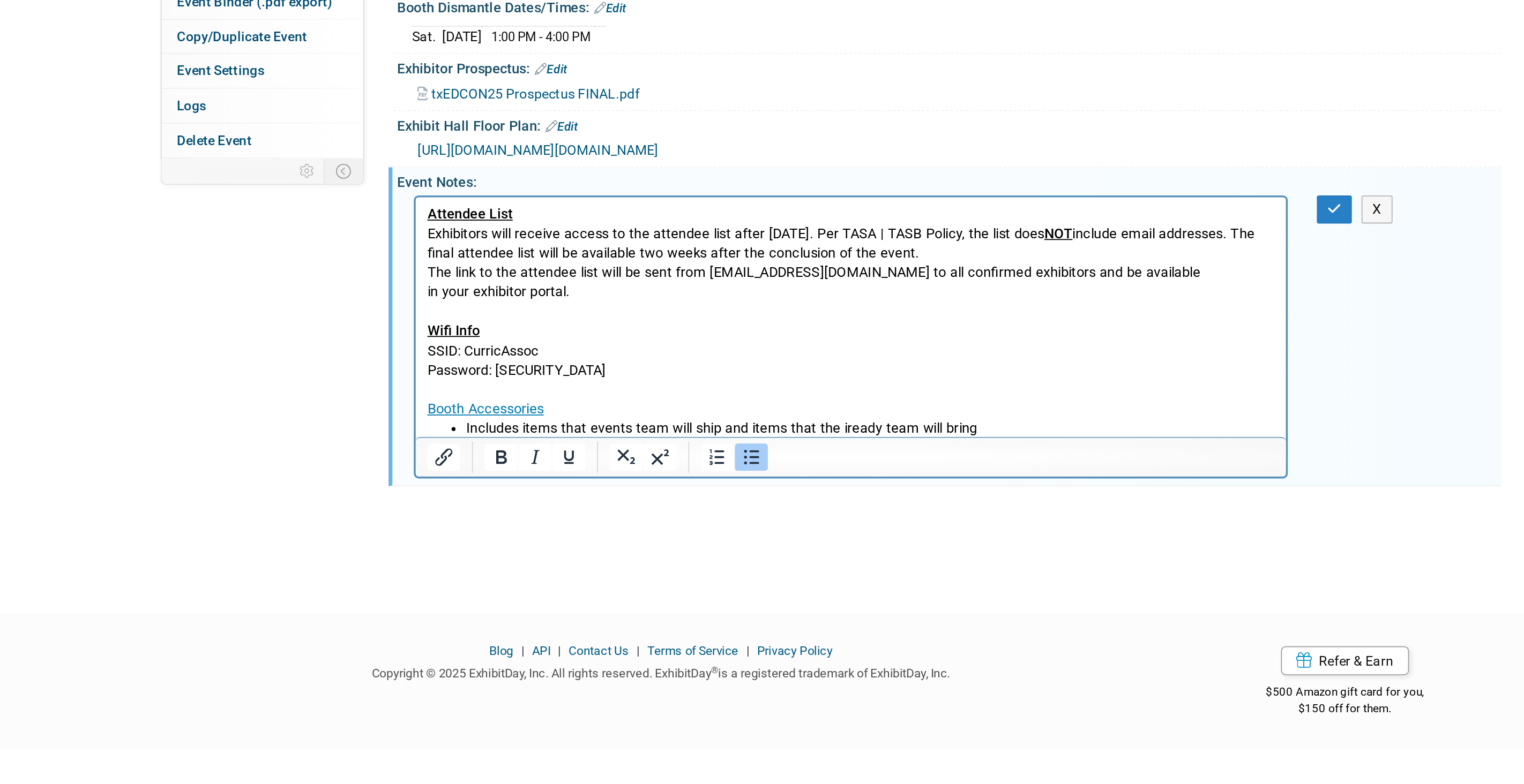
click at [550, 301] on p "Rich Text Area. Press ALT-0 for help." at bounding box center [655, 303] width 468 height 10
click at [1045, 466] on button "button" at bounding box center [1040, 467] width 20 height 15
